Goal: Task Accomplishment & Management: Manage account settings

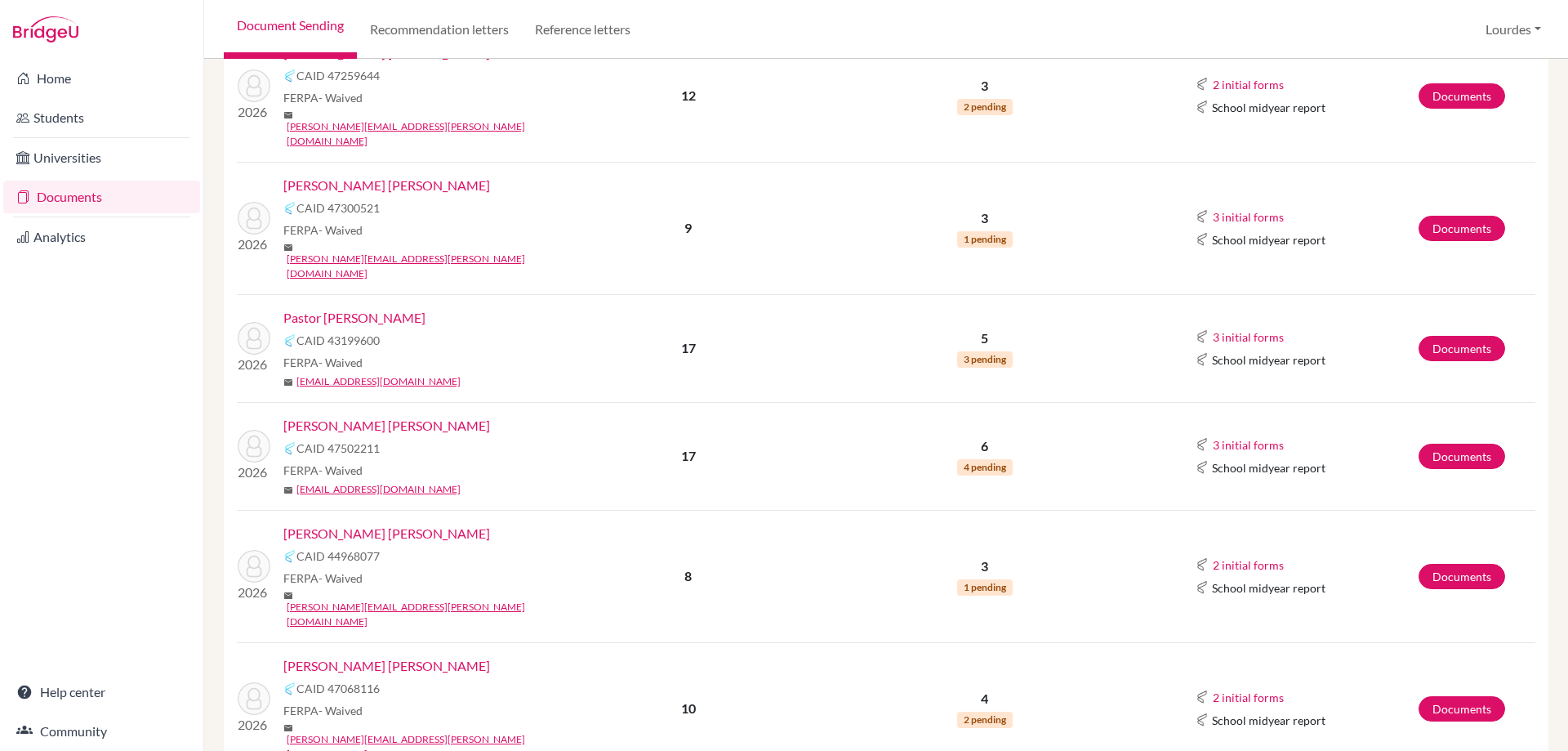
scroll to position [1935, 0]
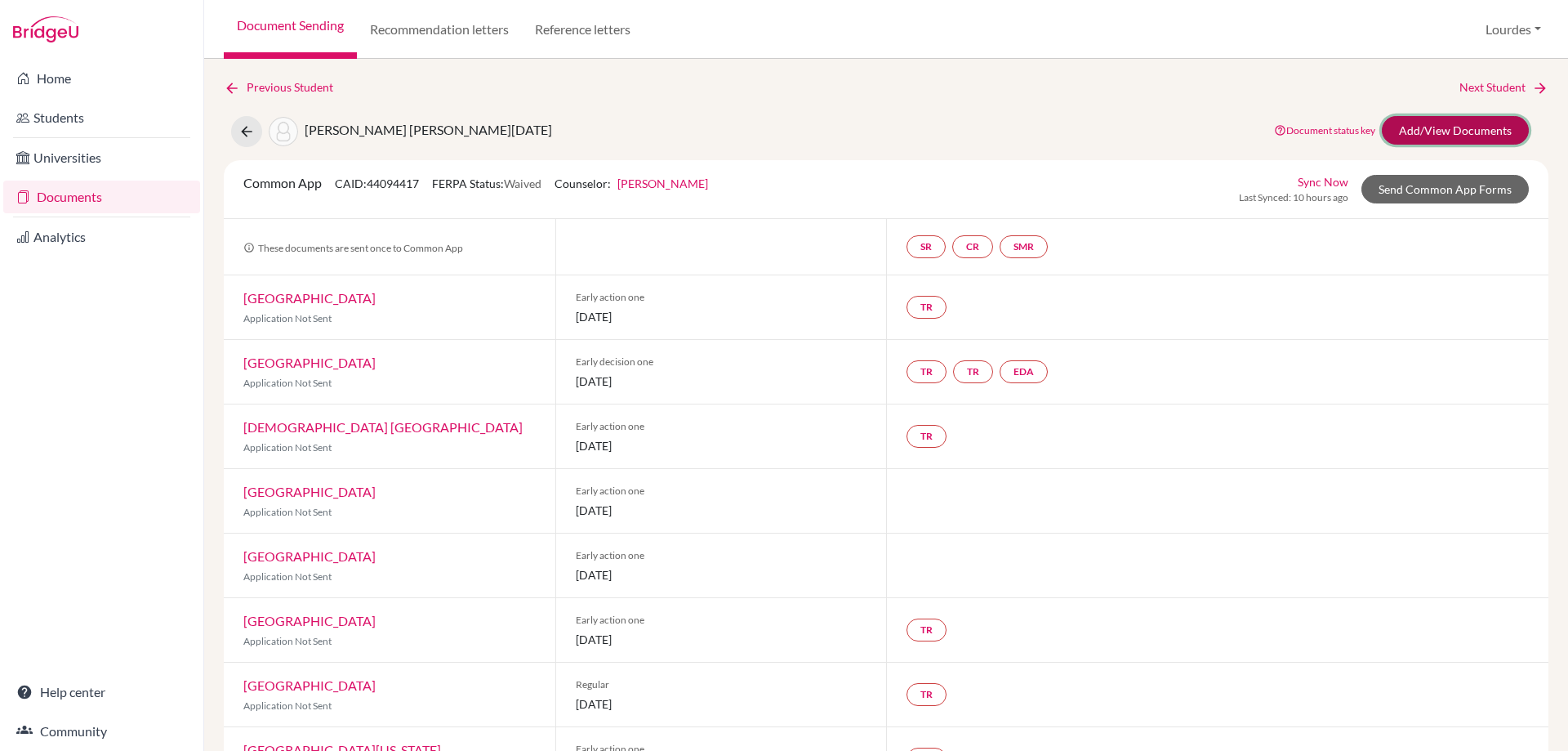
click at [1410, 124] on link "Add/View Documents" at bounding box center [1455, 130] width 147 height 28
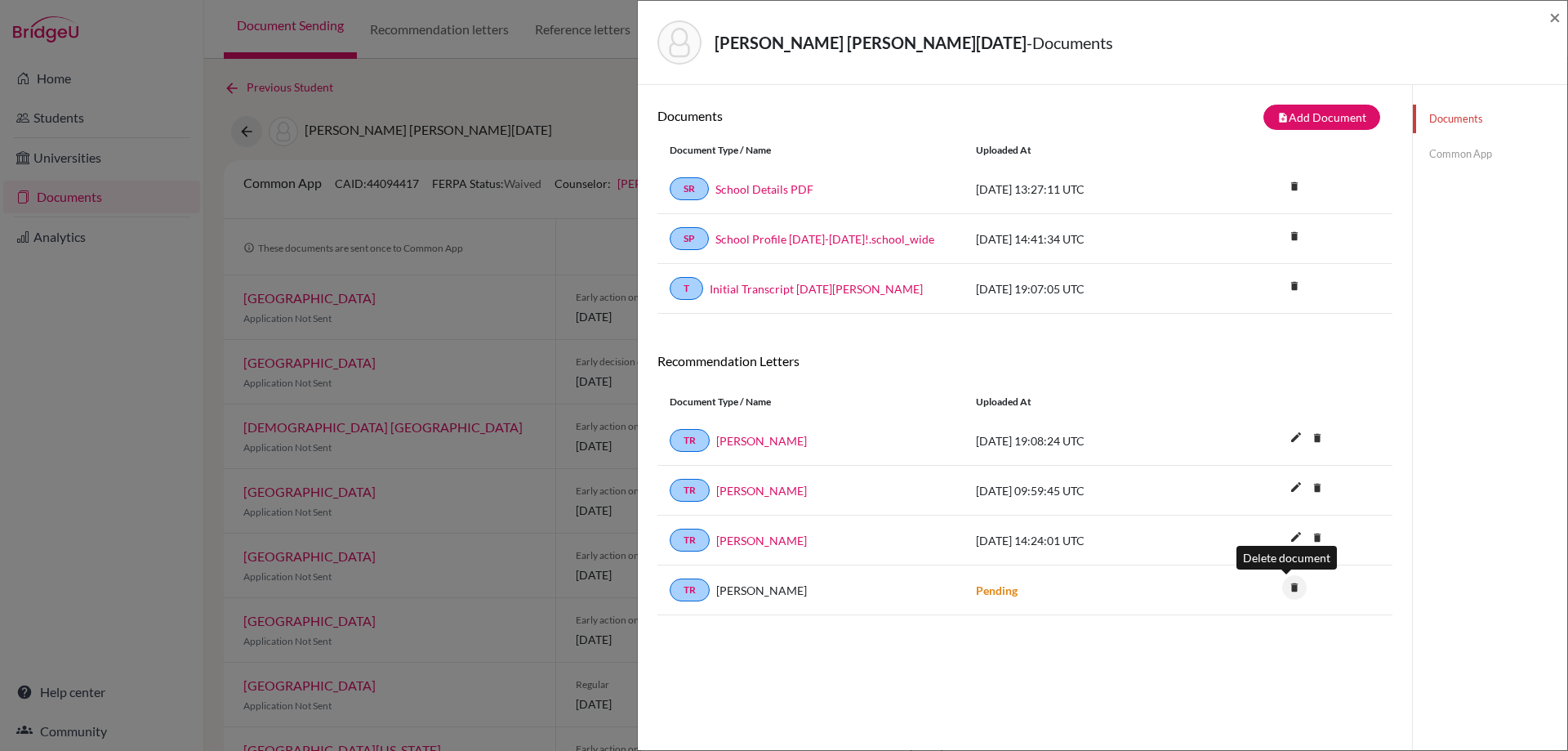
click at [1290, 589] on icon "delete" at bounding box center [1295, 588] width 25 height 25
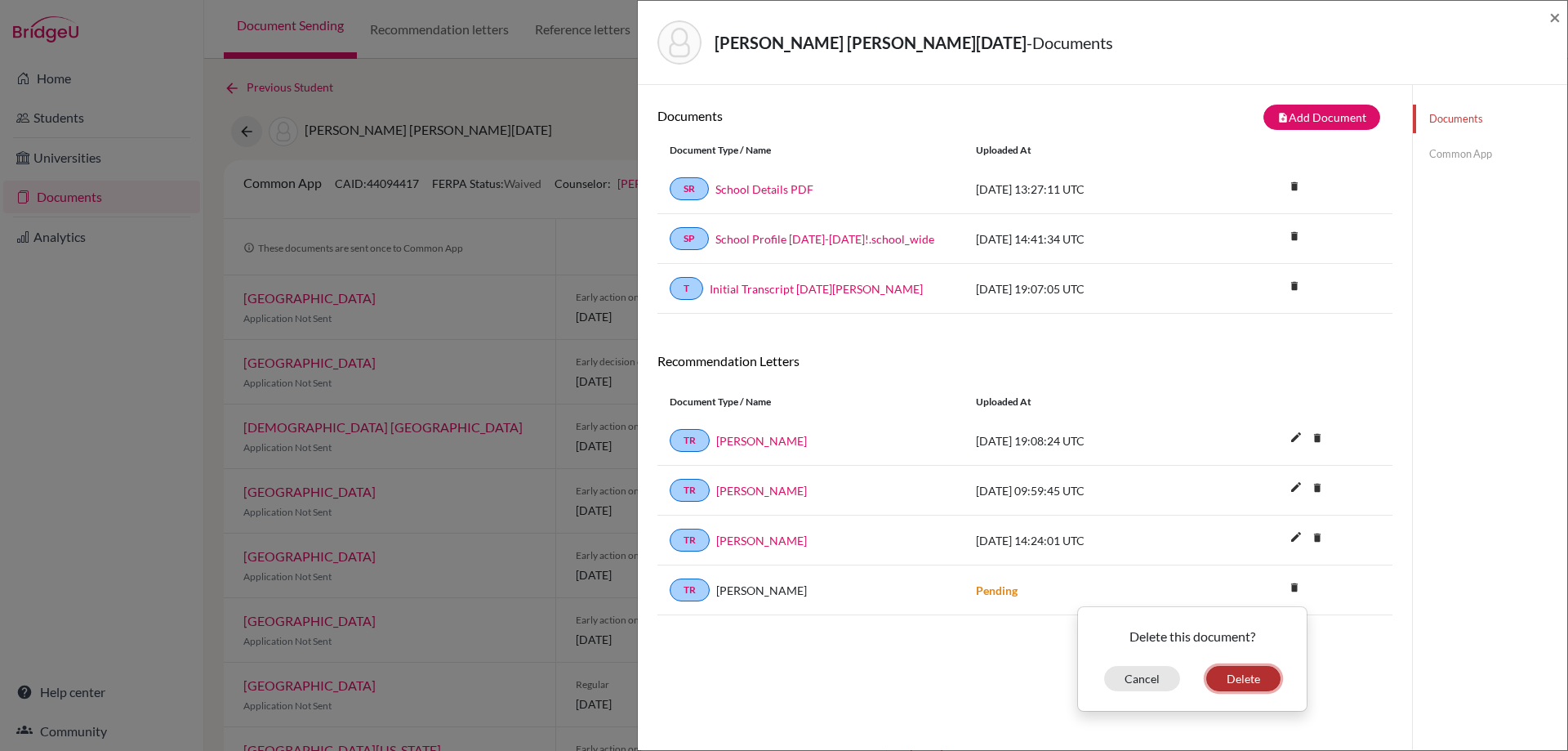
click at [1256, 674] on button "Delete" at bounding box center [1243, 678] width 74 height 26
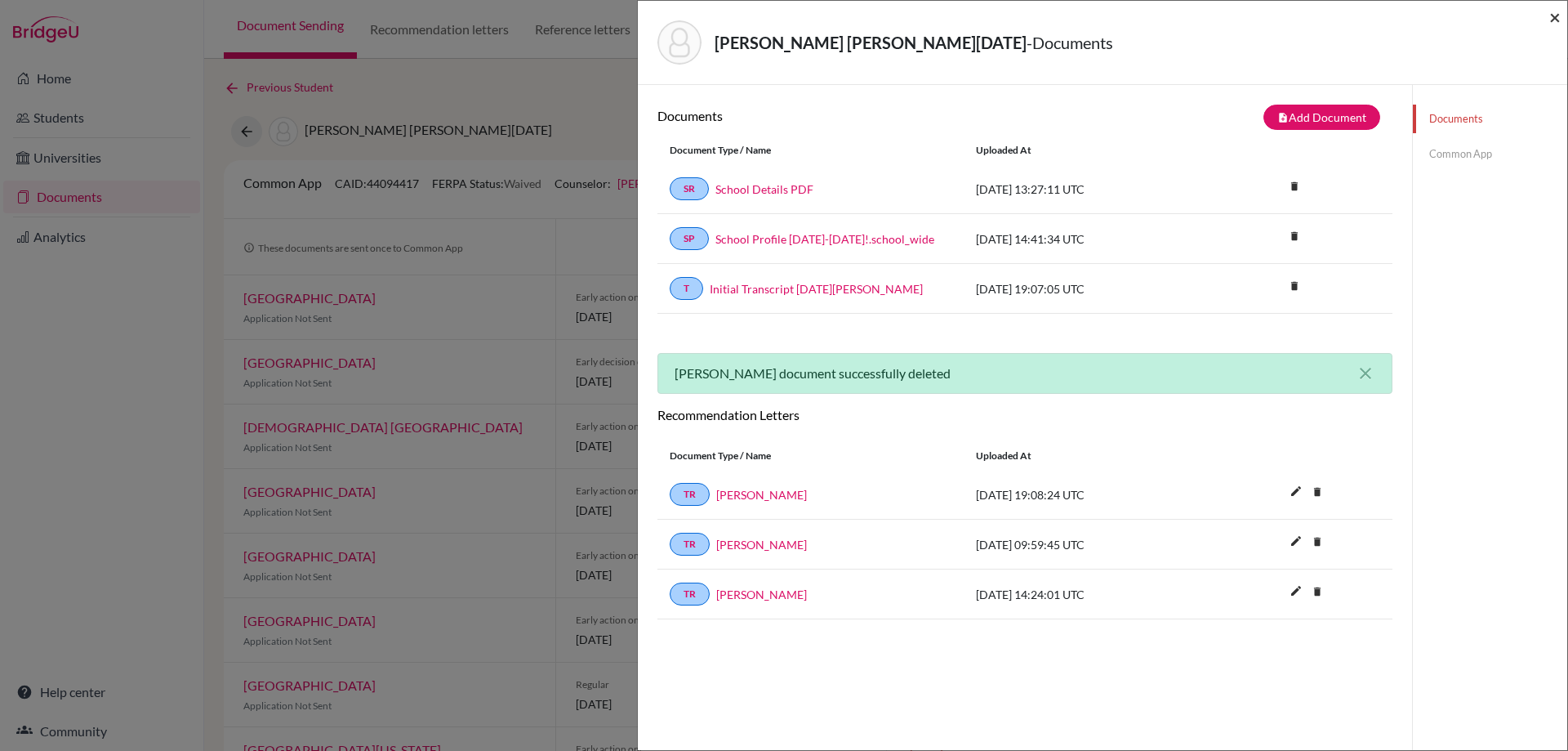
click at [1549, 16] on span "×" at bounding box center [1555, 16] width 11 height 24
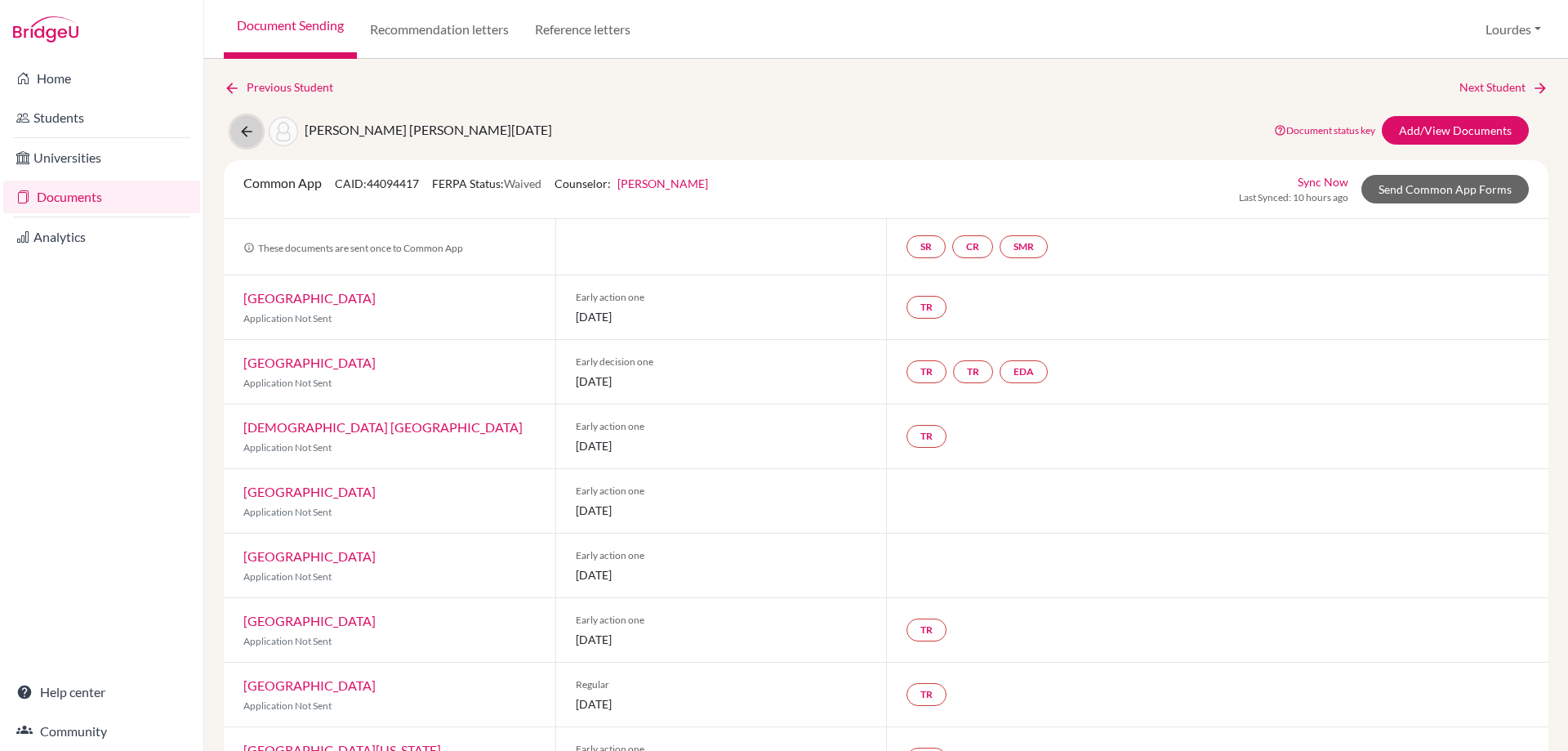
click at [249, 132] on icon at bounding box center [246, 131] width 16 height 16
